Goal: Go to known website: Access a specific website the user already knows

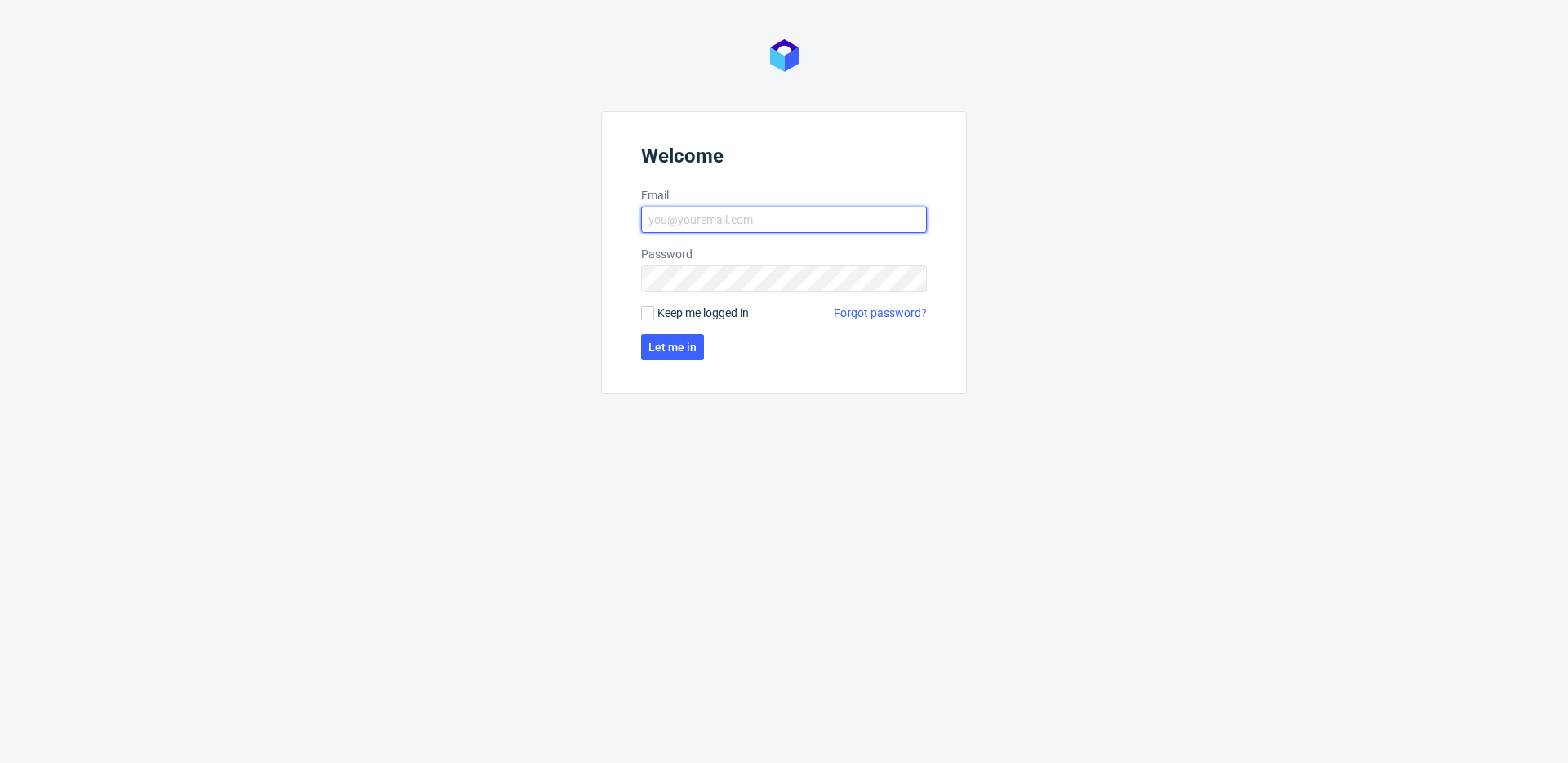
type input "[EMAIL_ADDRESS][DOMAIN_NAME]"
click at [682, 298] on form "Welcome Email [EMAIL_ADDRESS][DOMAIN_NAME] Password Keep me logged in Forgot pa…" at bounding box center [784, 252] width 366 height 283
click at [687, 311] on span "Keep me logged in" at bounding box center [702, 313] width 91 height 16
click at [655, 311] on input "Keep me logged in" at bounding box center [647, 312] width 13 height 13
checkbox input "true"
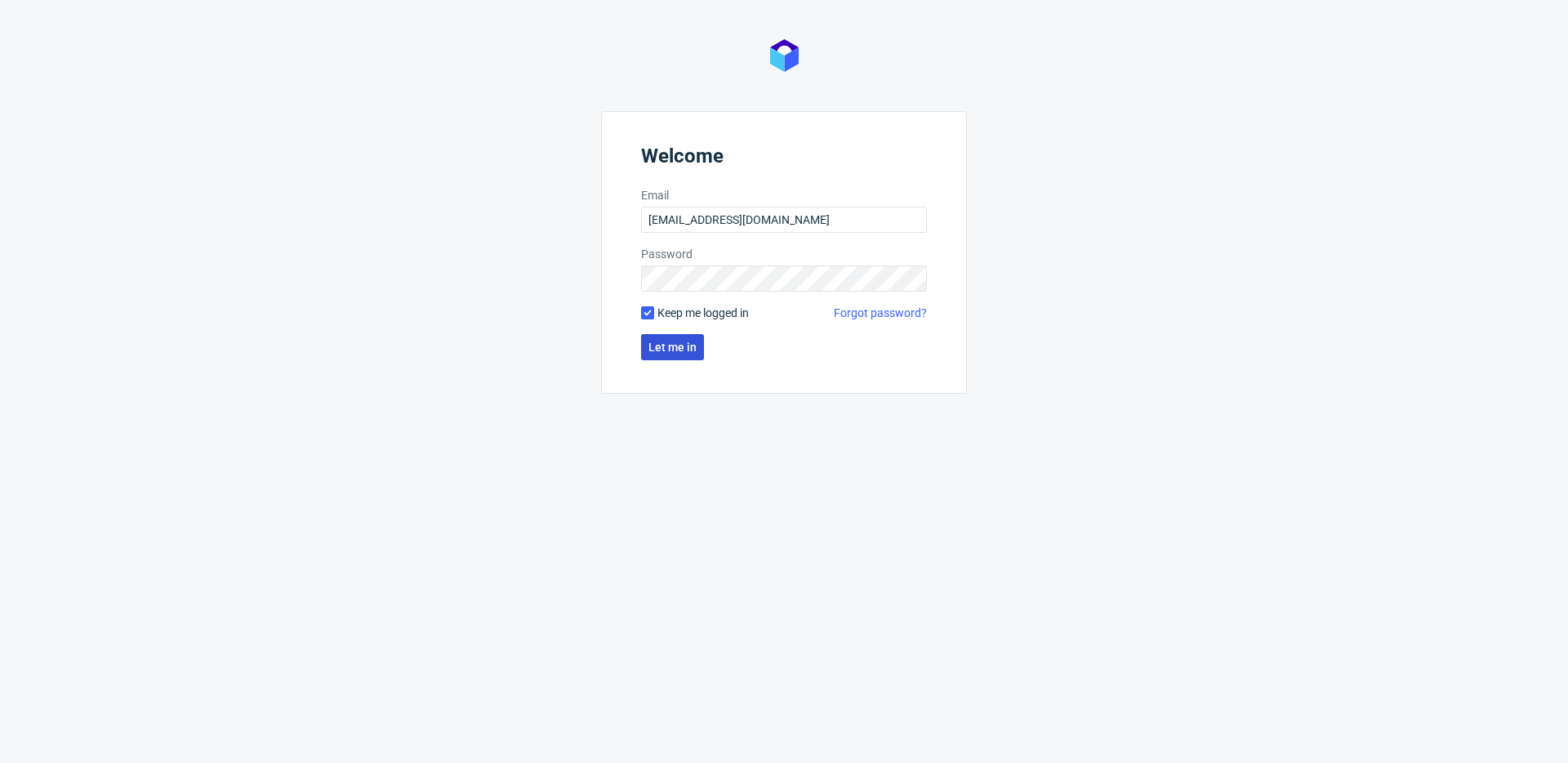
click at [675, 336] on button "Let me in" at bounding box center [672, 347] width 63 height 26
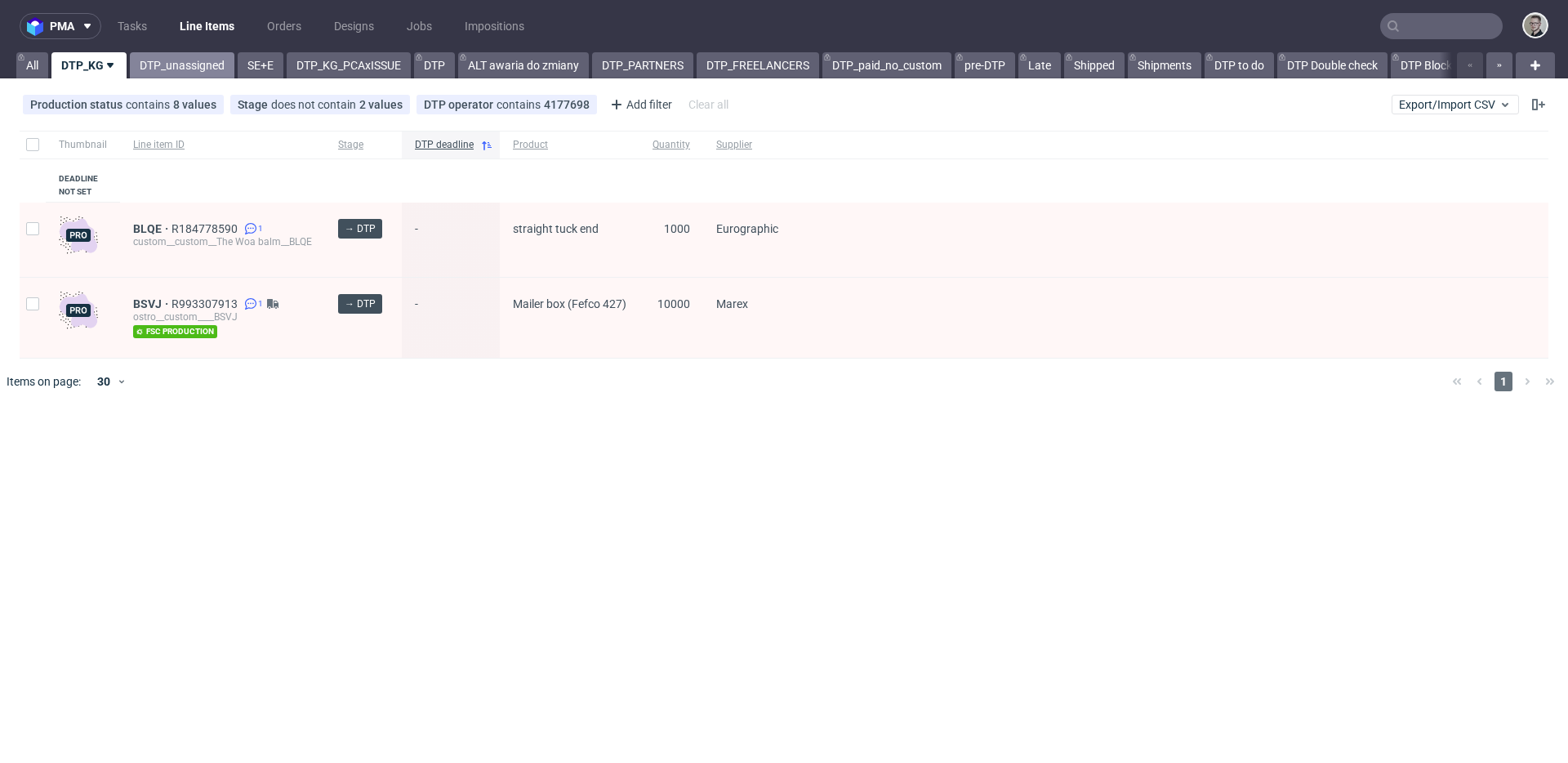
click at [169, 76] on link "DTP_unassigned" at bounding box center [182, 65] width 105 height 26
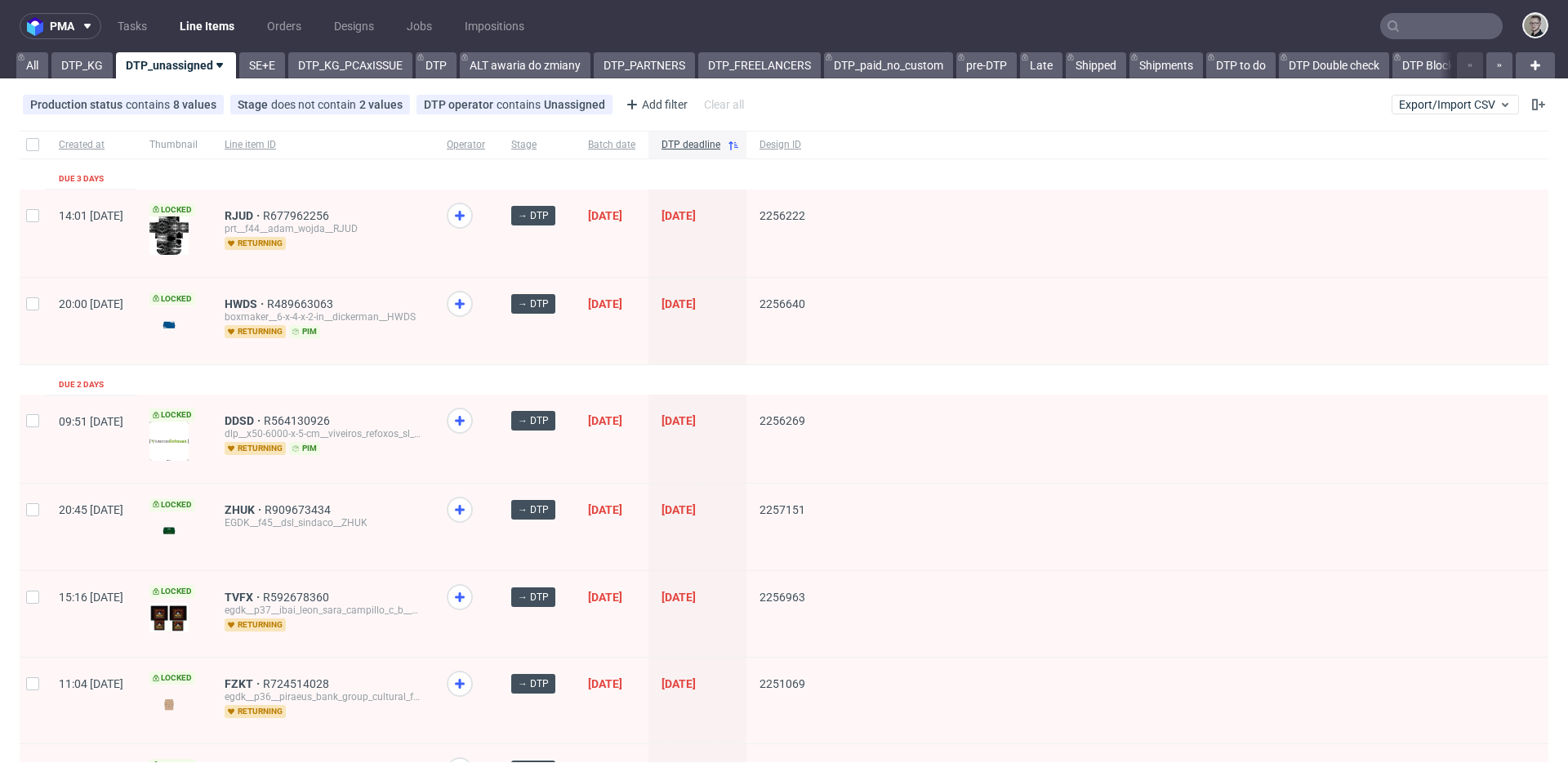
click at [434, 350] on div "HWDS R489663063 boxmaker__6-x-4-x-2-in__dickerman__HWDS returning pim" at bounding box center [323, 320] width 222 height 86
click at [267, 70] on link "SE+E" at bounding box center [263, 65] width 46 height 26
